Goal: Check status: Check status

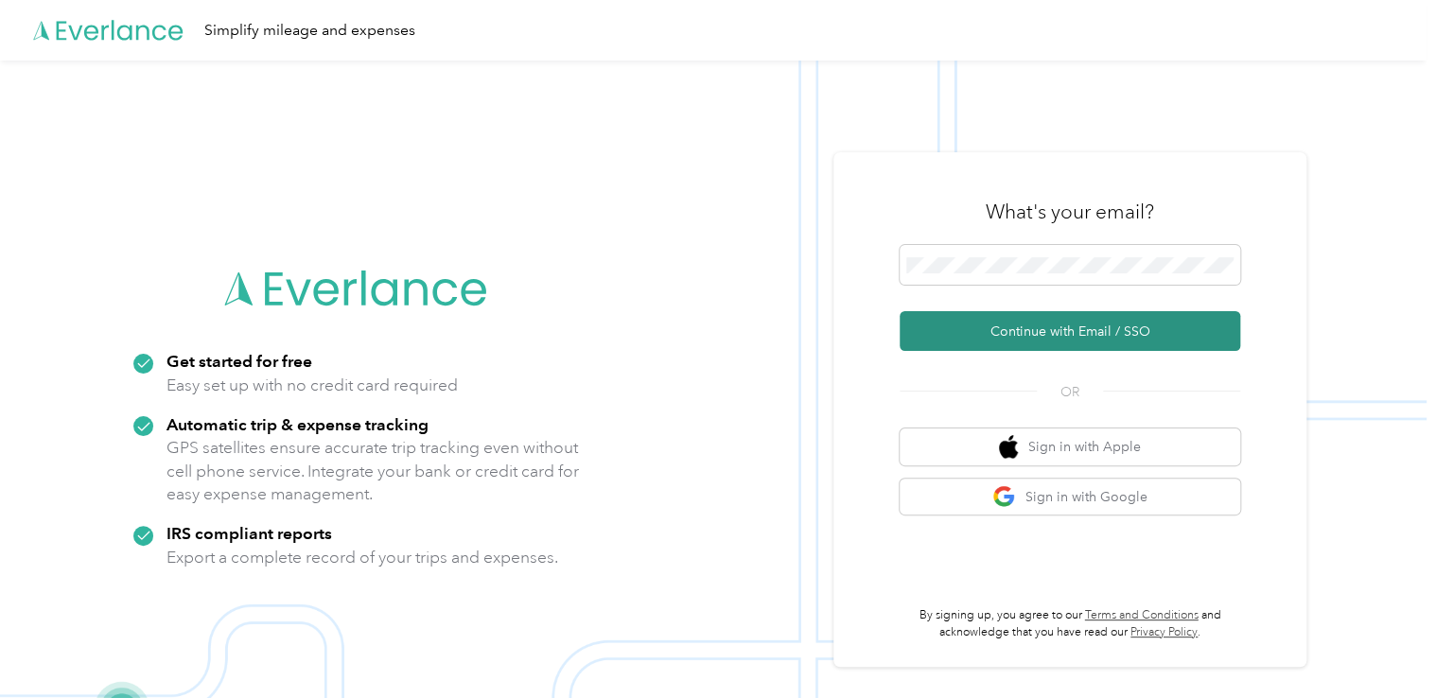
click at [1027, 329] on button "Continue with Email / SSO" at bounding box center [1070, 331] width 341 height 40
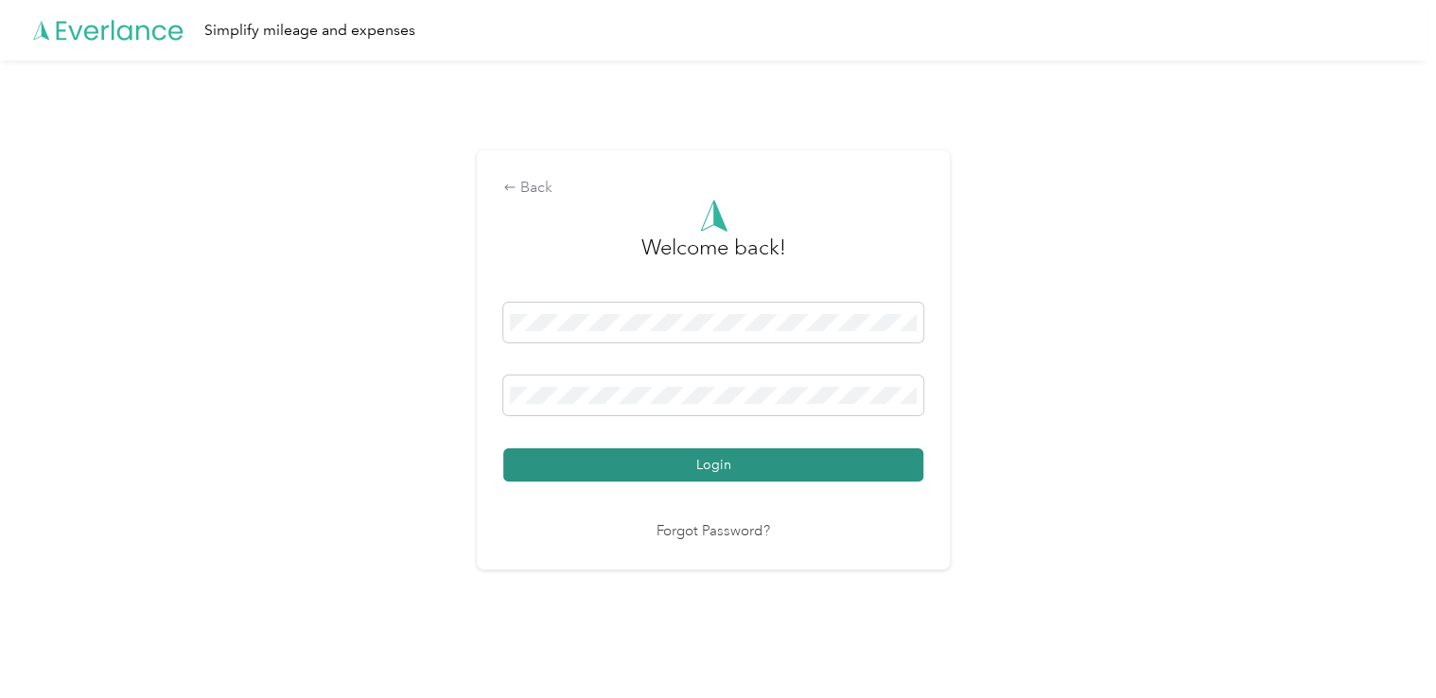
click at [739, 462] on button "Login" at bounding box center [713, 465] width 420 height 33
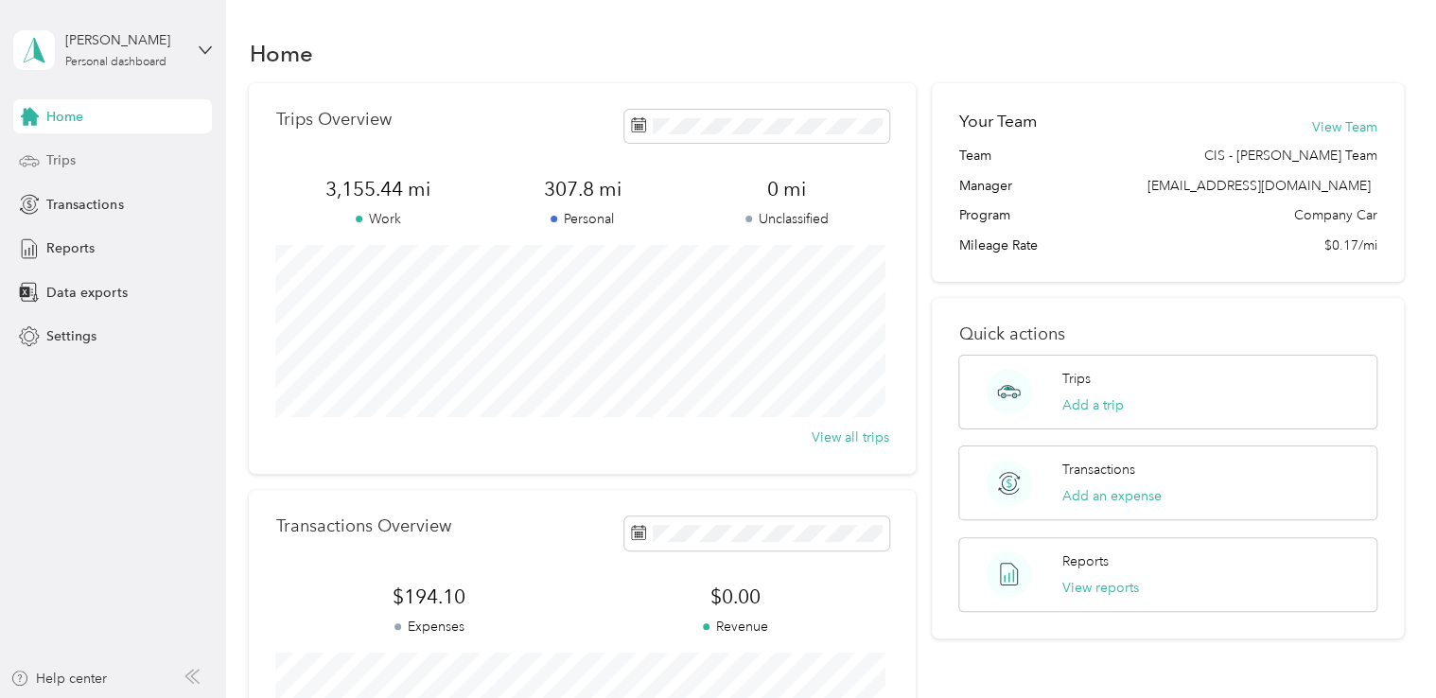
click at [68, 160] on span "Trips" at bounding box center [60, 160] width 29 height 20
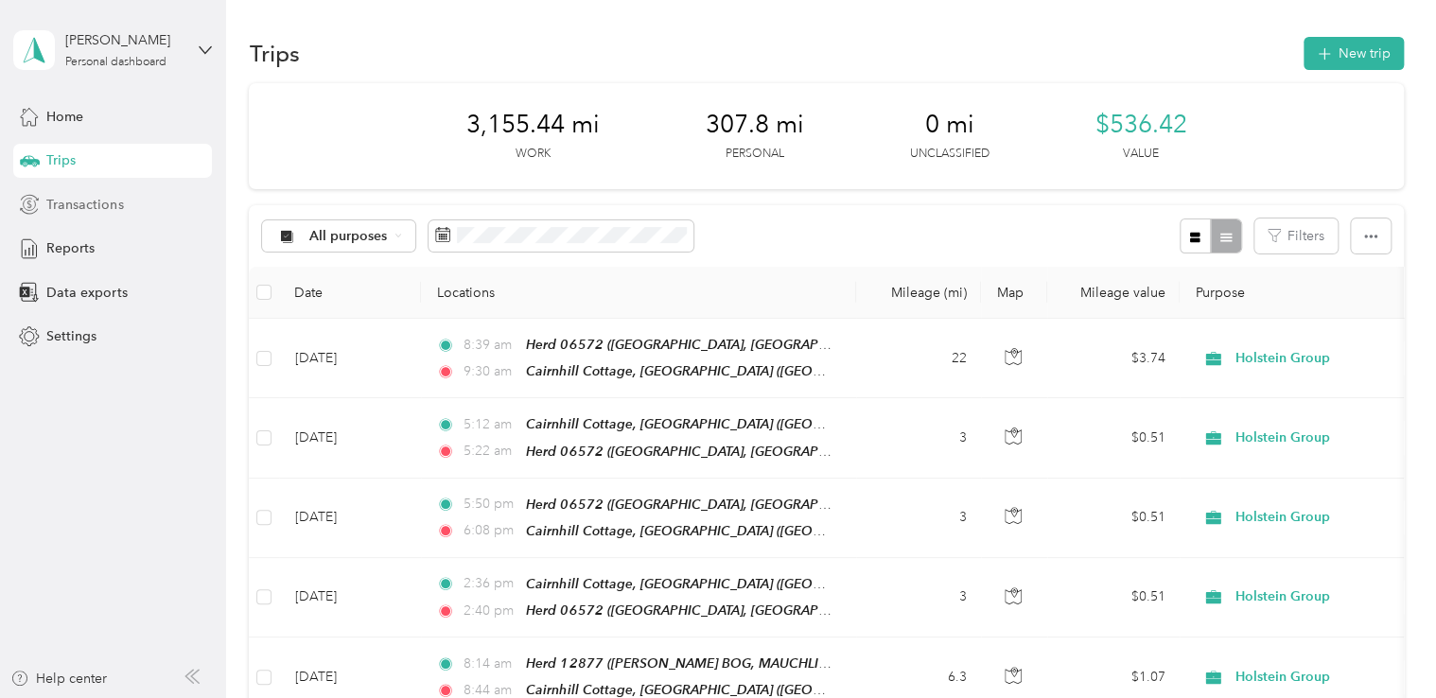
click at [82, 201] on span "Transactions" at bounding box center [84, 205] width 77 height 20
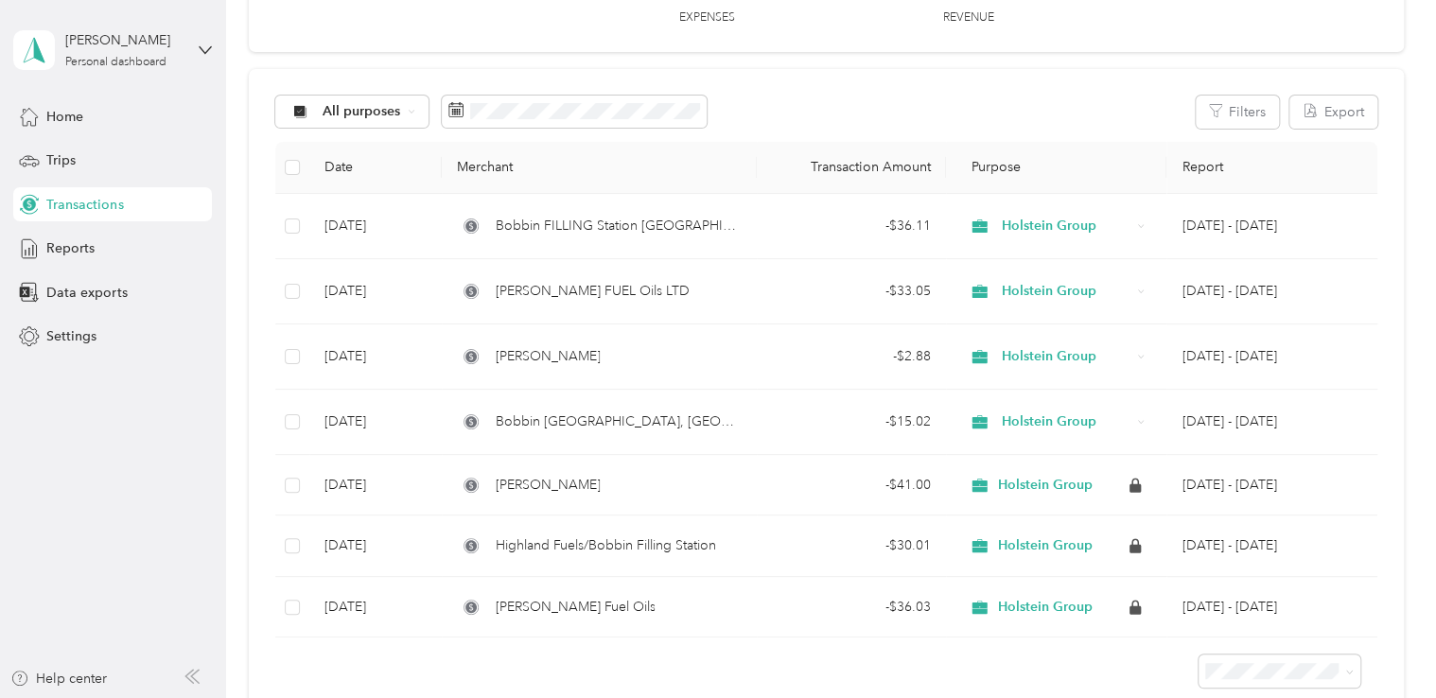
scroll to position [144, 0]
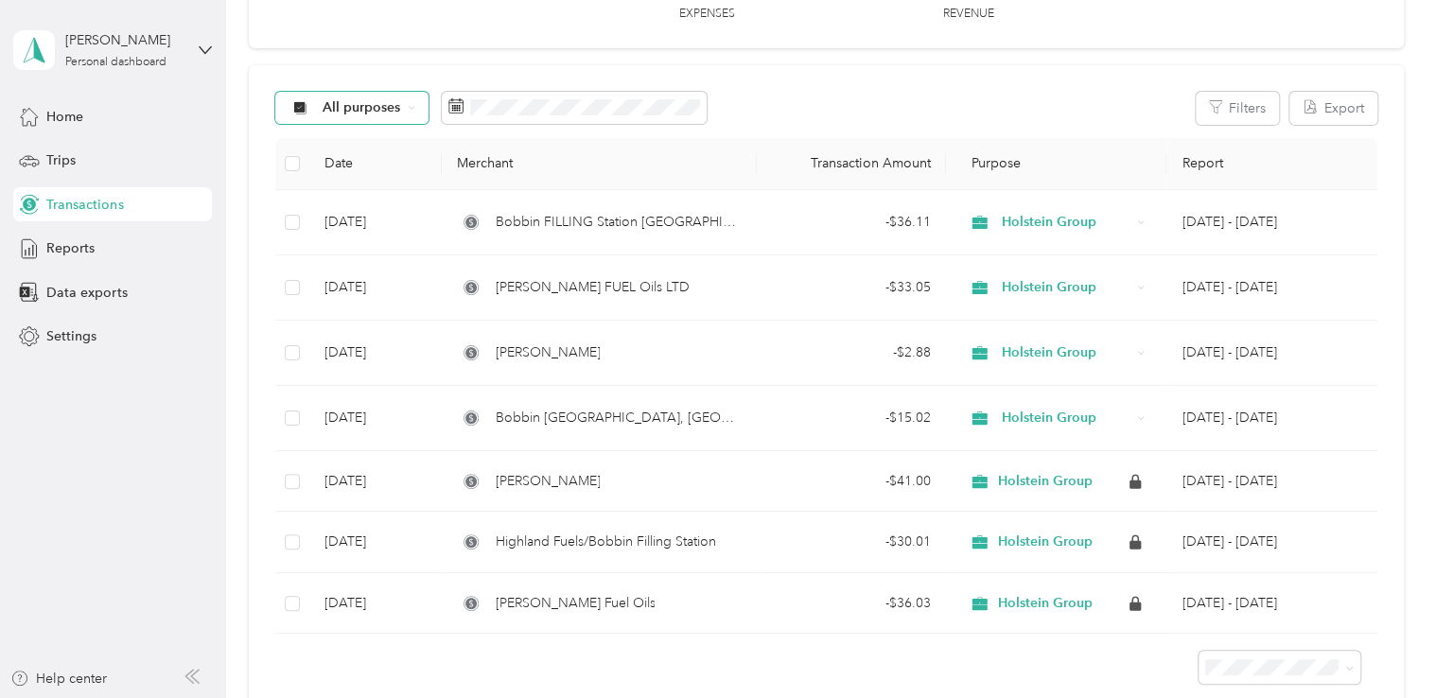
click at [332, 112] on span "All purposes" at bounding box center [362, 107] width 79 height 13
click at [347, 206] on span "Holstein Group" at bounding box center [370, 205] width 95 height 20
click at [63, 124] on span "Home" at bounding box center [64, 117] width 37 height 20
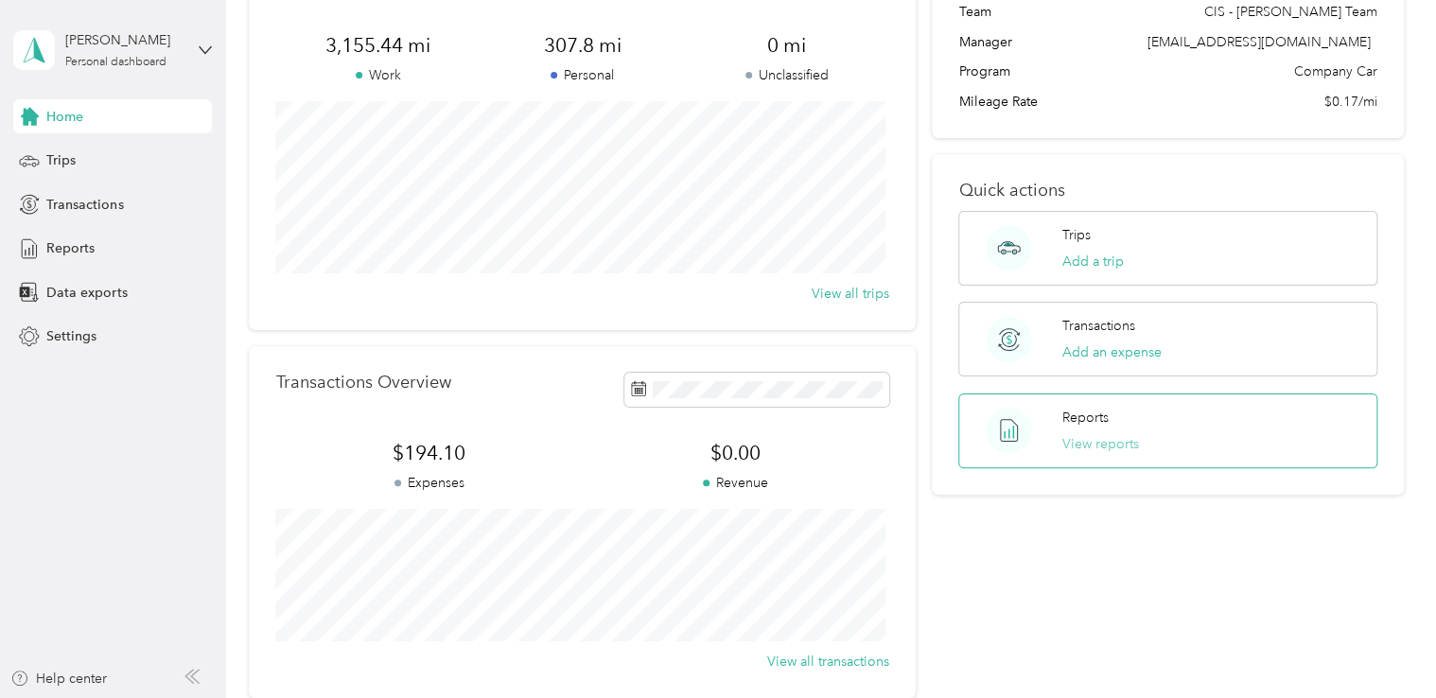
click at [1088, 438] on button "View reports" at bounding box center [1101, 444] width 77 height 20
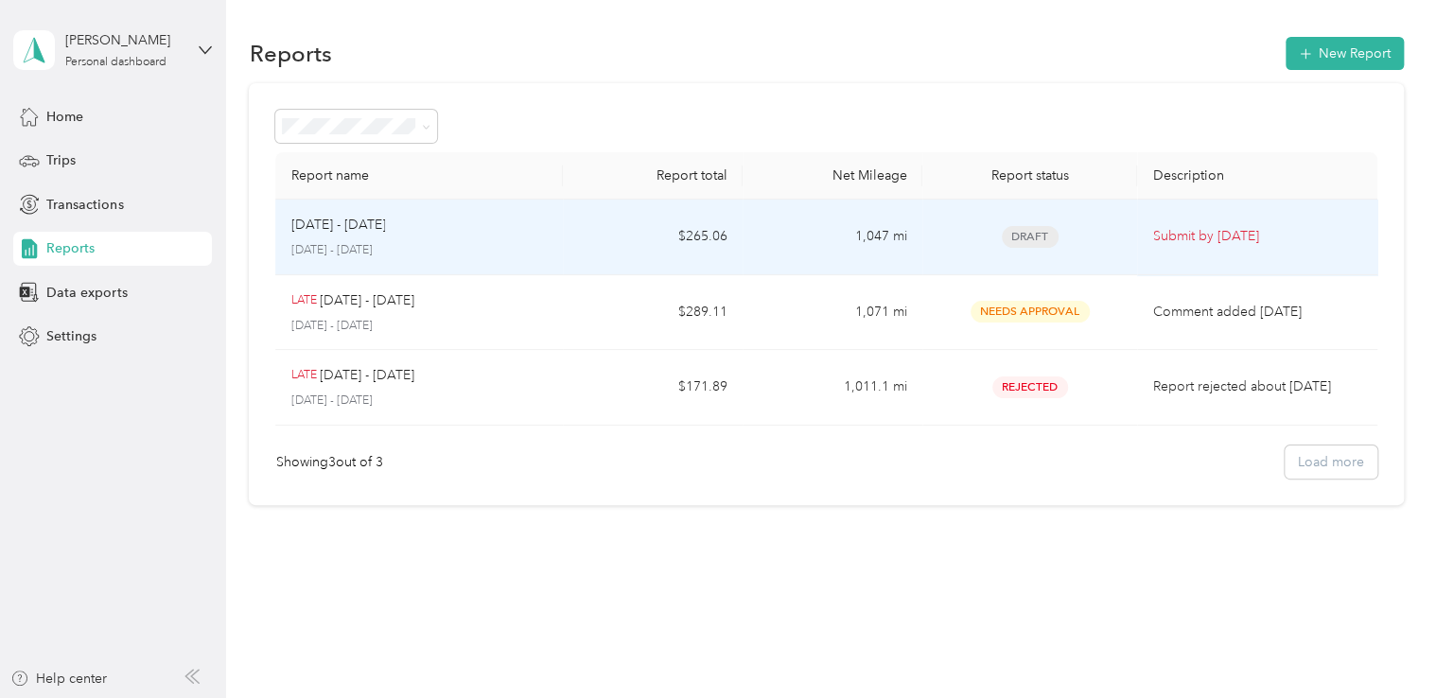
click at [1070, 233] on div "Draft" at bounding box center [1030, 237] width 185 height 22
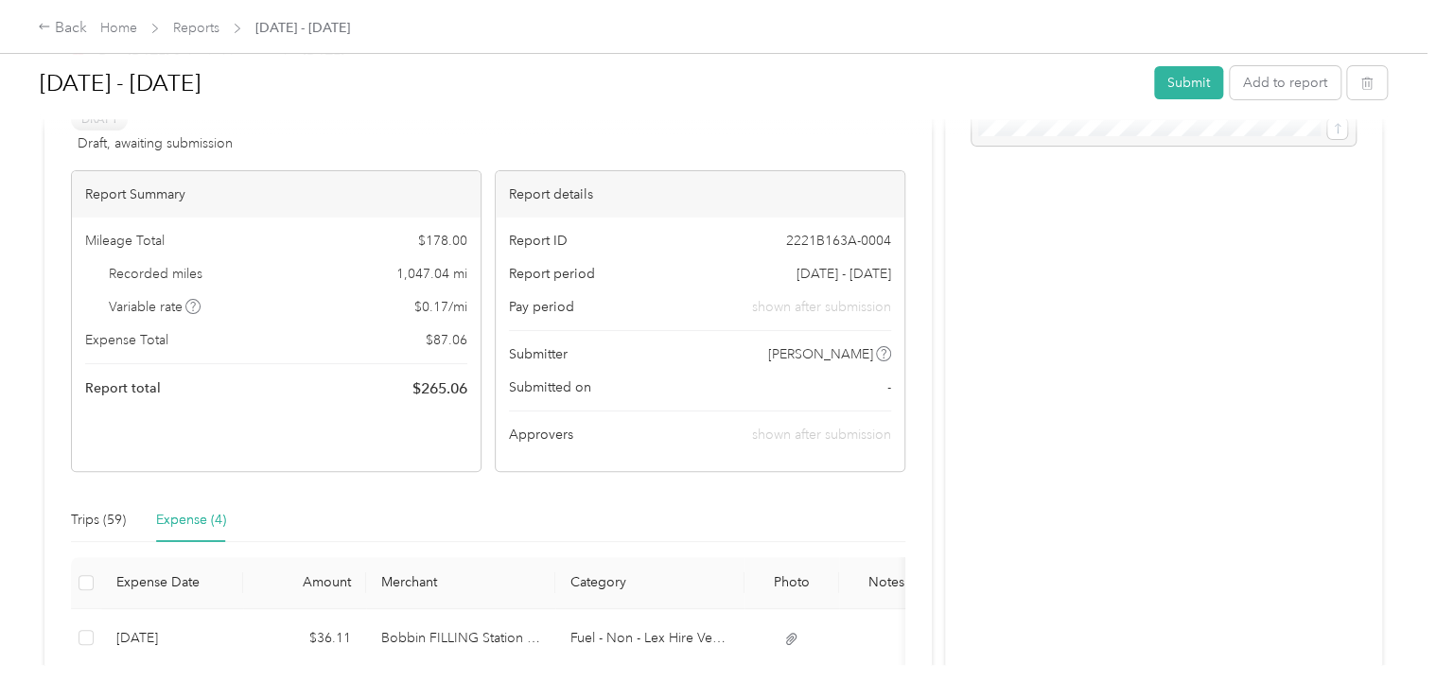
scroll to position [108, 0]
